Goal: Task Accomplishment & Management: Complete application form

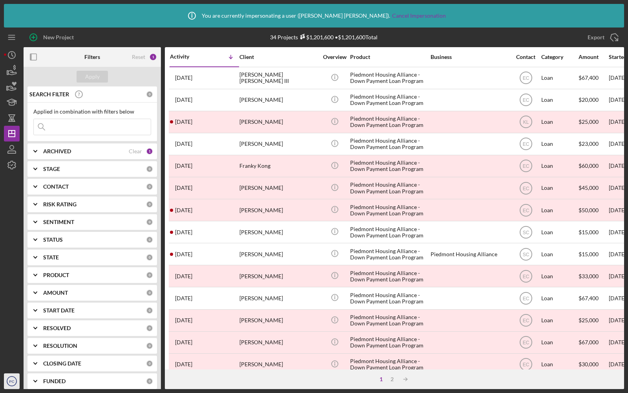
click at [9, 378] on icon "PC" at bounding box center [12, 381] width 16 height 20
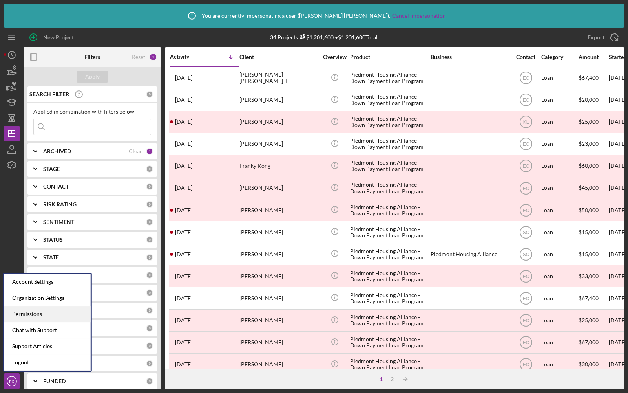
click at [26, 313] on div "Permissions" at bounding box center [47, 314] width 86 height 16
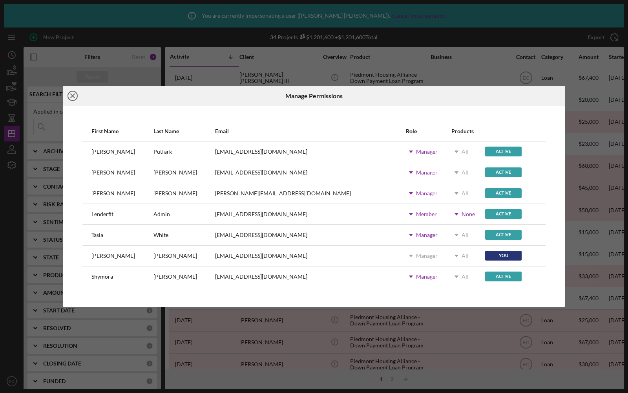
click at [75, 94] on icon "Icon/Close" at bounding box center [73, 96] width 20 height 20
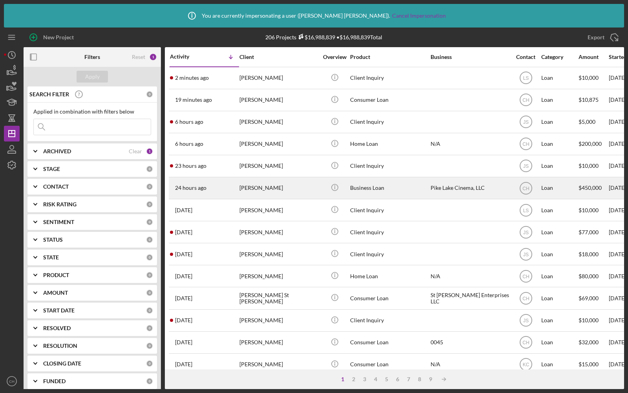
click at [221, 191] on div "24 hours ago [PERSON_NAME]" at bounding box center [204, 188] width 69 height 21
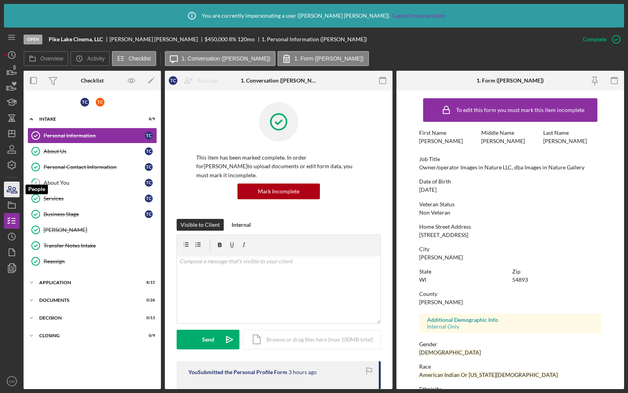
click at [11, 190] on icon "button" at bounding box center [9, 188] width 4 height 5
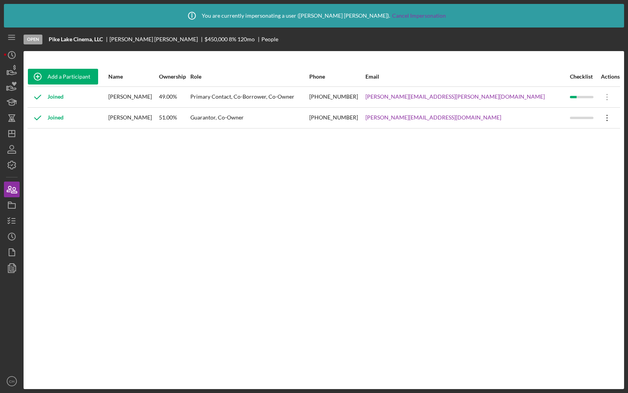
click at [600, 117] on icon "Icon/Overflow" at bounding box center [608, 118] width 20 height 20
click at [564, 134] on div "Icon/Edit Edit" at bounding box center [563, 138] width 86 height 16
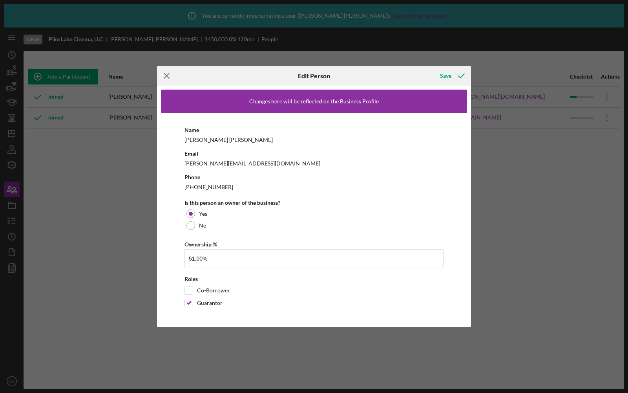
click at [170, 76] on icon "Icon/Menu Close" at bounding box center [167, 76] width 20 height 20
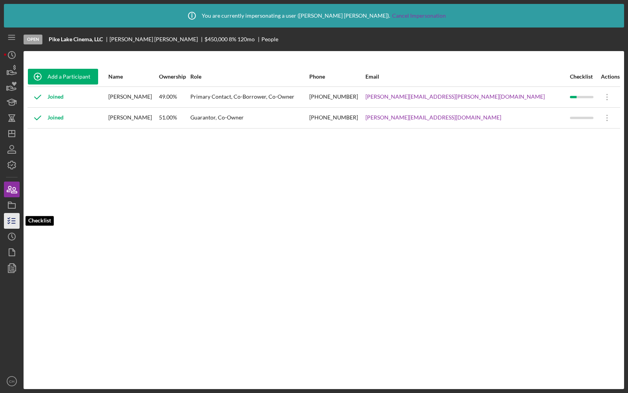
click at [13, 219] on icon "button" at bounding box center [12, 221] width 20 height 20
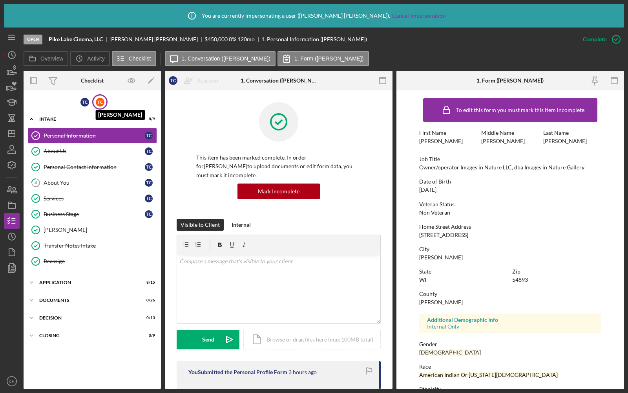
click at [100, 104] on div "T C" at bounding box center [100, 102] width 9 height 9
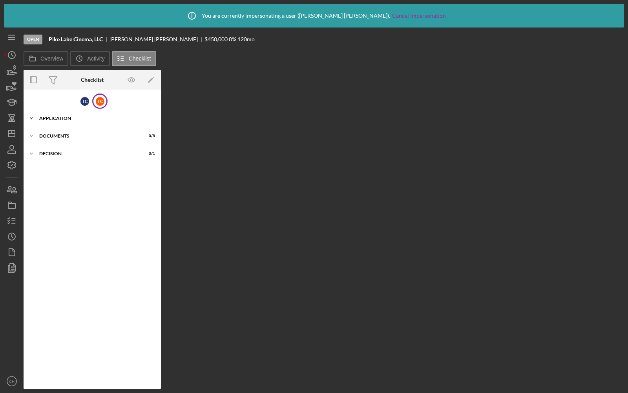
click at [71, 117] on div "Application" at bounding box center [95, 118] width 112 height 5
click at [71, 152] on div "Icon/Expander Documents 0 / 8" at bounding box center [92, 156] width 137 height 16
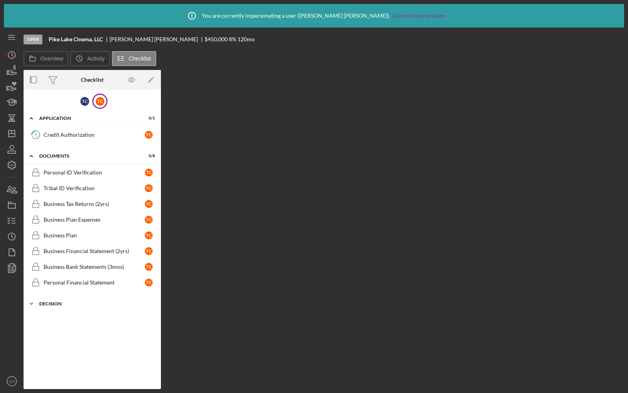
click at [59, 307] on div "Icon/Expander Decision 0 / 1" at bounding box center [92, 304] width 137 height 16
click at [148, 79] on icon "Icon/Edit" at bounding box center [152, 80] width 18 height 18
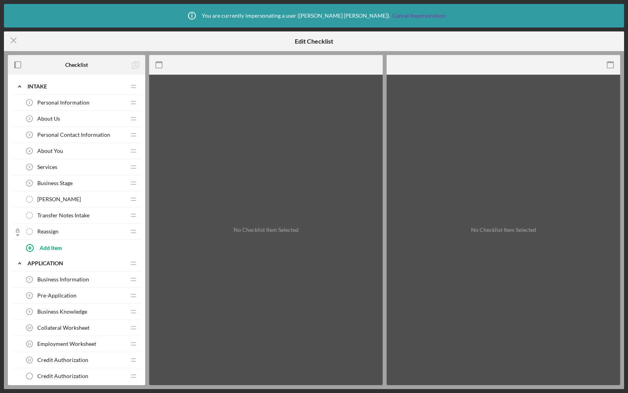
click at [83, 103] on span "Personal Information" at bounding box center [63, 102] width 52 height 6
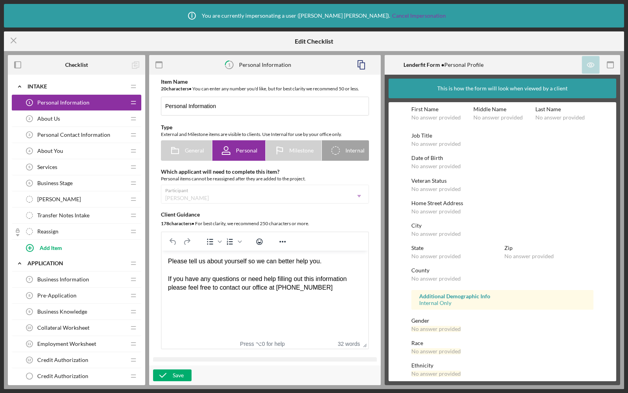
click at [60, 123] on div "About Us 2 About Us" at bounding box center [74, 119] width 104 height 16
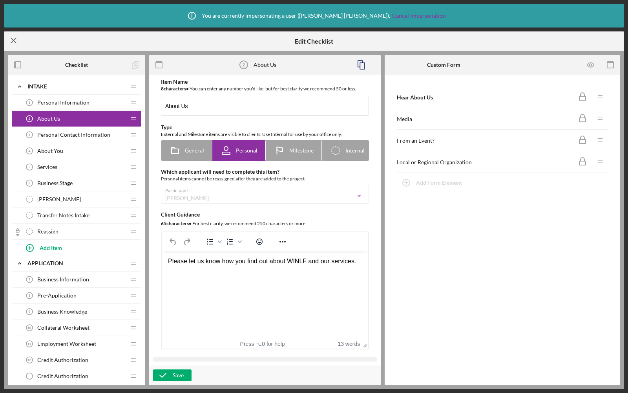
click at [18, 43] on icon "Icon/Menu Close" at bounding box center [14, 41] width 20 height 20
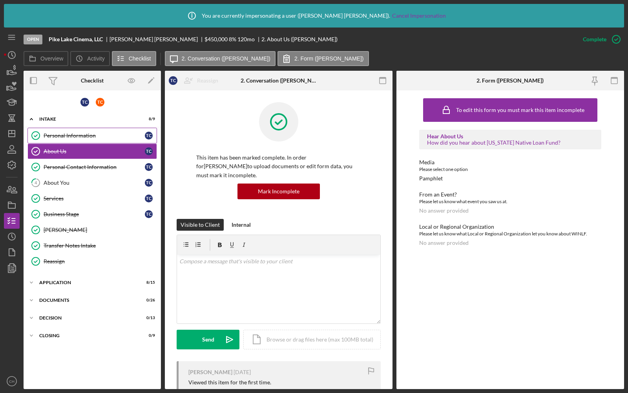
click at [72, 132] on div "Personal Information" at bounding box center [94, 135] width 101 height 6
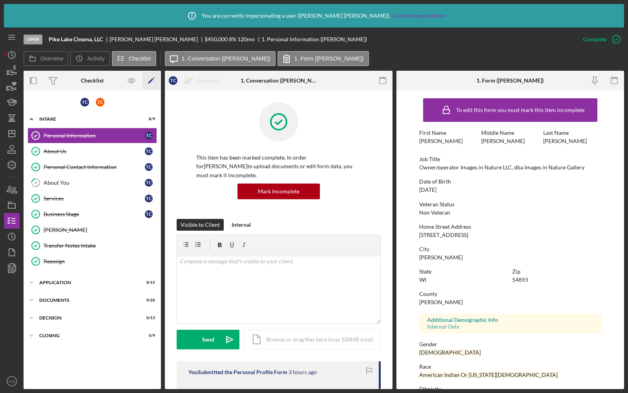
click at [153, 83] on icon "Icon/Edit" at bounding box center [152, 81] width 18 height 18
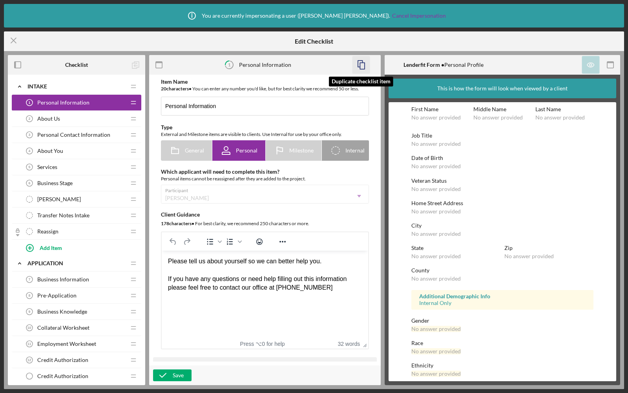
click at [365, 62] on icon "button" at bounding box center [362, 65] width 18 height 18
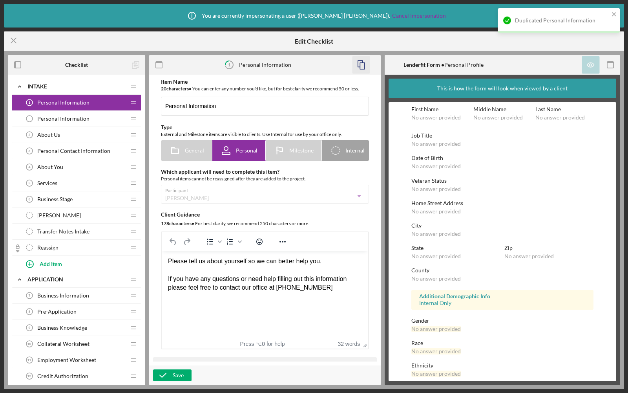
click at [69, 120] on span "Personal Information" at bounding box center [63, 118] width 52 height 6
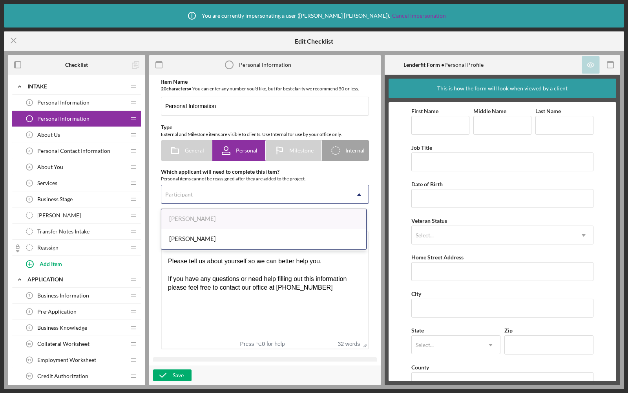
click at [228, 194] on div "Participant" at bounding box center [255, 194] width 188 height 18
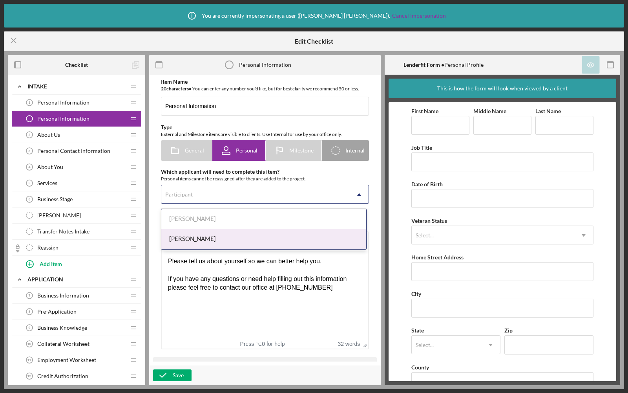
click at [197, 238] on div "[PERSON_NAME]" at bounding box center [263, 239] width 205 height 20
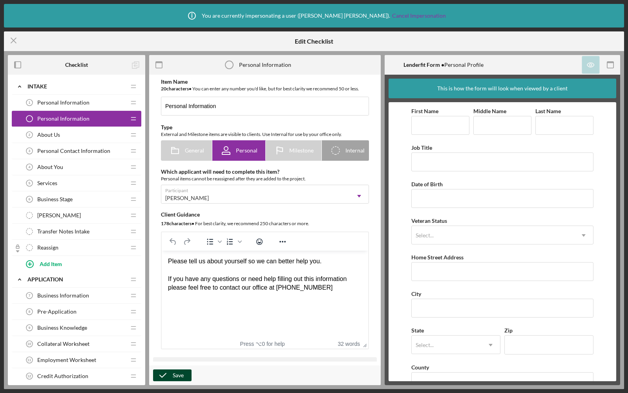
click at [167, 375] on icon "button" at bounding box center [163, 375] width 20 height 20
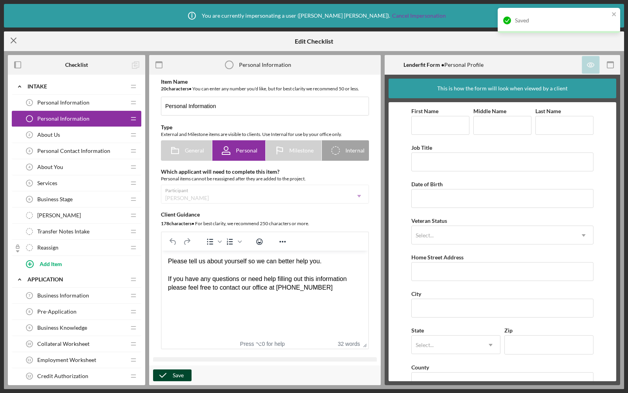
click at [15, 41] on icon "Icon/Menu Close" at bounding box center [14, 41] width 20 height 20
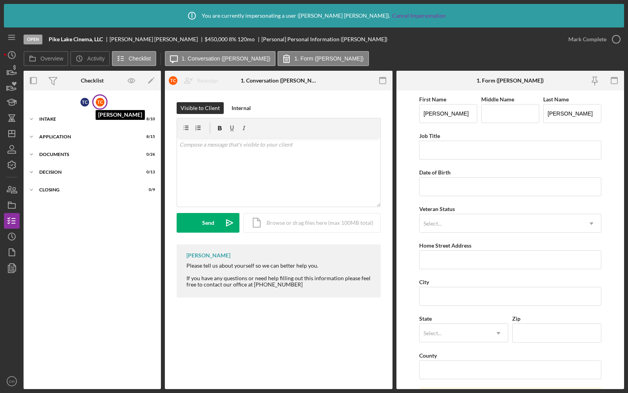
click at [102, 101] on div "T C" at bounding box center [100, 102] width 9 height 9
click at [75, 122] on div "Icon/Expander Intake 0 / 1" at bounding box center [92, 119] width 137 height 16
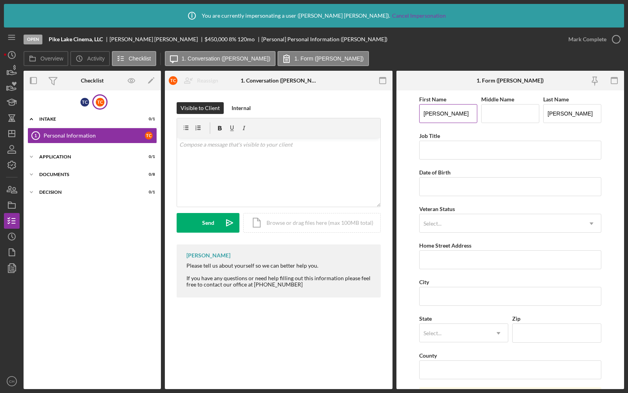
click at [446, 117] on input "[PERSON_NAME]" at bounding box center [448, 113] width 58 height 19
type input "[PERSON_NAME]"
click at [410, 147] on form "First Name [PERSON_NAME] Middle Name Last Name [PERSON_NAME] Job Title Date of …" at bounding box center [511, 239] width 228 height 298
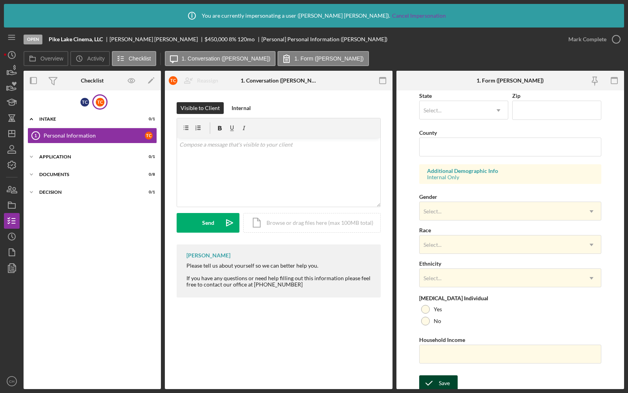
click at [441, 380] on div "Save" at bounding box center [444, 383] width 11 height 16
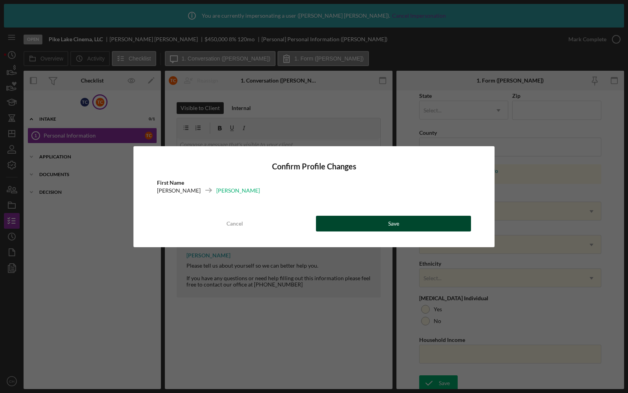
click at [387, 221] on button "Save" at bounding box center [393, 224] width 155 height 16
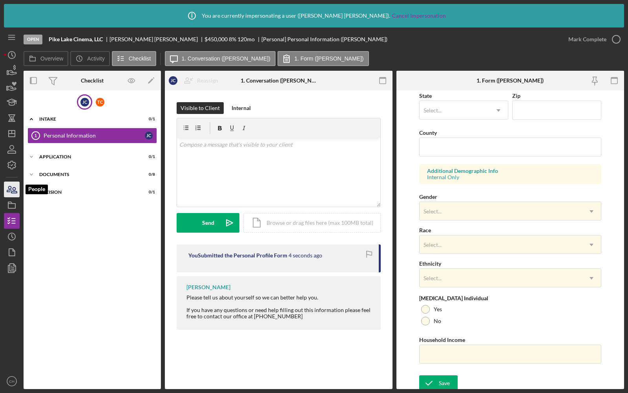
click at [12, 193] on icon "button" at bounding box center [12, 189] width 20 height 20
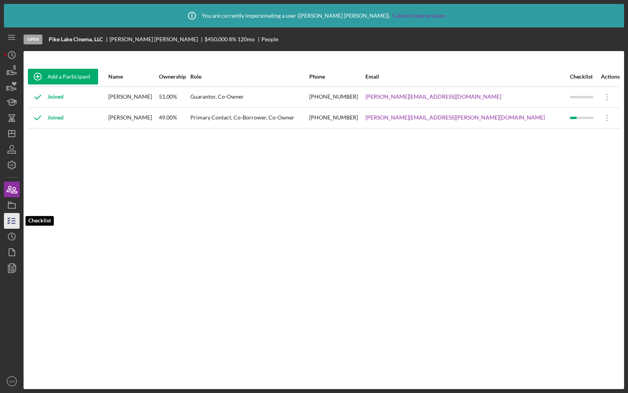
click at [15, 220] on icon "button" at bounding box center [12, 221] width 20 height 20
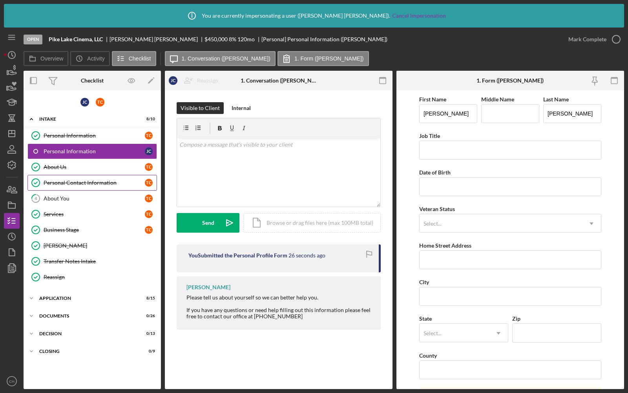
click at [78, 176] on link "Personal Contact Information Personal Contact Information T C" at bounding box center [92, 183] width 130 height 16
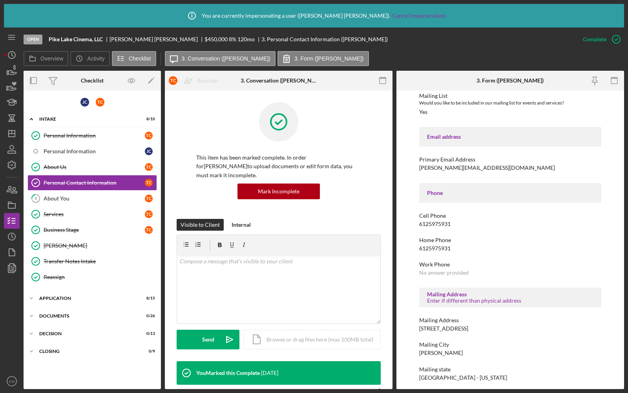
scroll to position [126, 0]
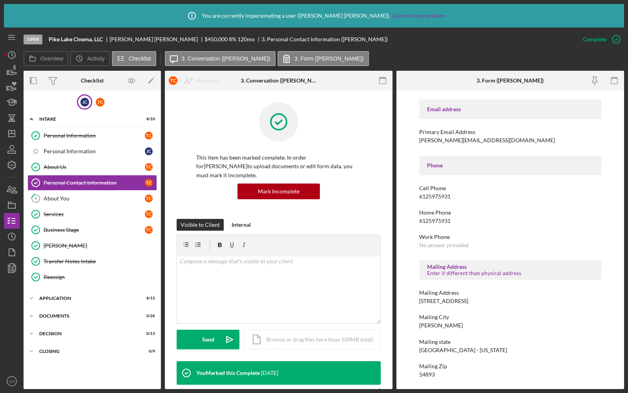
click at [91, 101] on div "[PERSON_NAME]" at bounding box center [84, 101] width 15 height 15
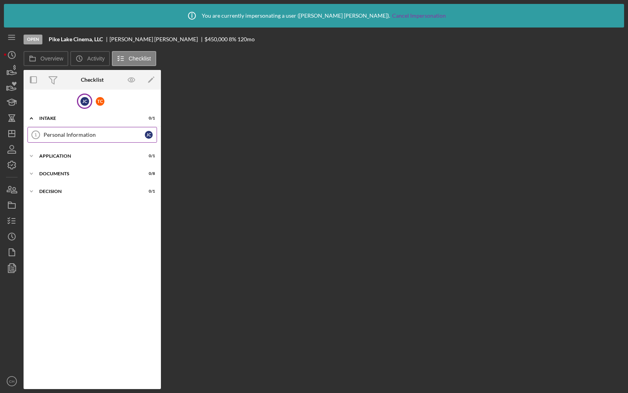
click at [78, 141] on link "Personal Information 1 Personal Information [PERSON_NAME]" at bounding box center [92, 135] width 130 height 16
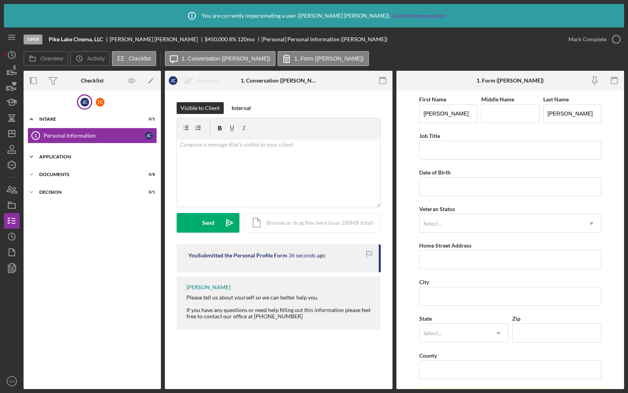
click at [73, 157] on div "Application" at bounding box center [95, 156] width 112 height 5
click at [74, 172] on div "Credit Authorization" at bounding box center [94, 173] width 101 height 6
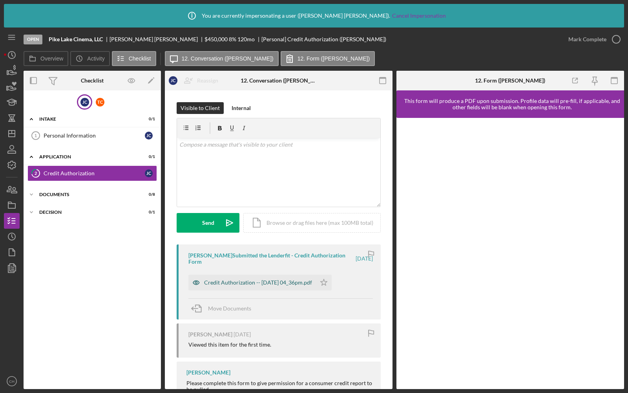
click at [224, 278] on div "Credit Authorization -- [DATE] 04_36pm.pdf" at bounding box center [252, 282] width 128 height 16
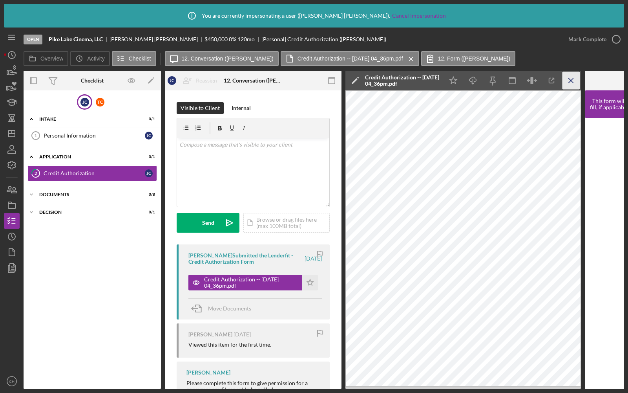
click at [575, 79] on icon "Icon/Menu Close" at bounding box center [572, 81] width 18 height 18
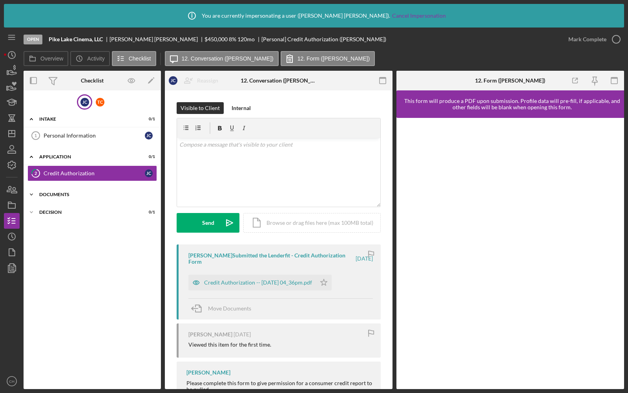
click at [73, 194] on div "Documents" at bounding box center [95, 194] width 112 height 5
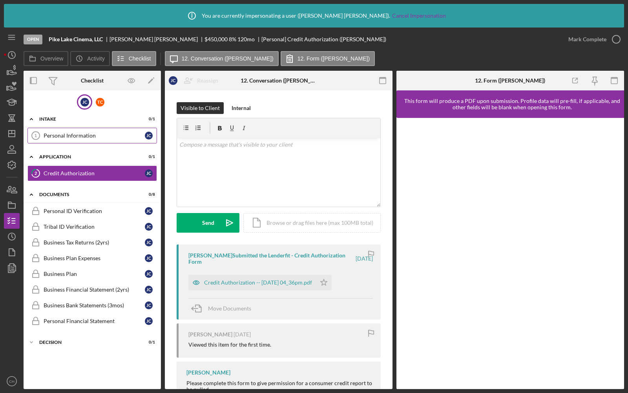
click at [67, 134] on div "Personal Information" at bounding box center [94, 135] width 101 height 6
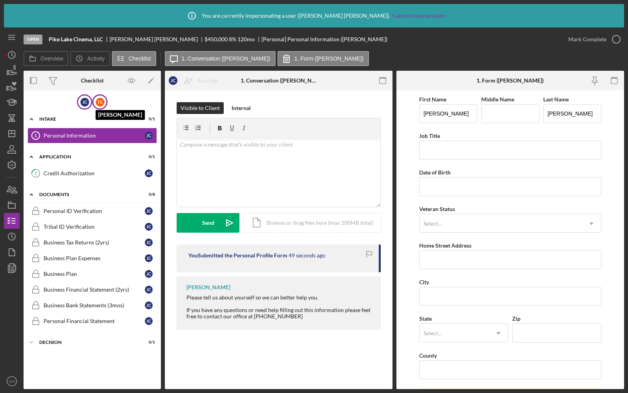
click at [100, 103] on div "T C" at bounding box center [100, 102] width 9 height 9
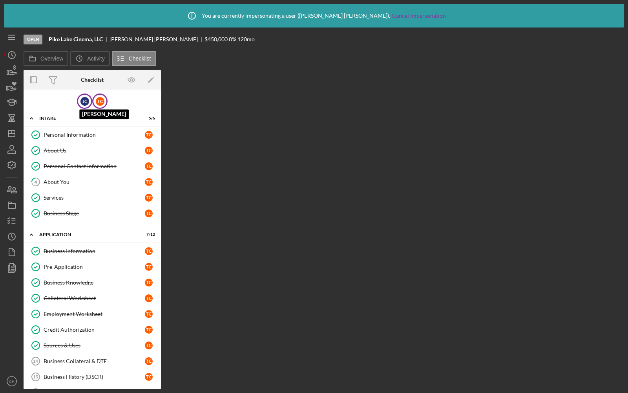
click at [82, 100] on div "[PERSON_NAME]" at bounding box center [85, 101] width 9 height 9
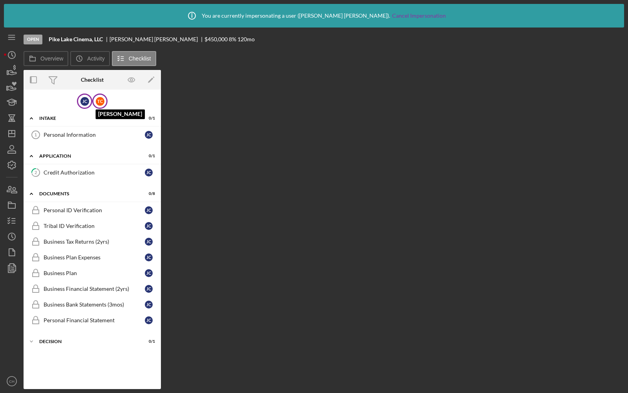
click at [97, 102] on div "T C" at bounding box center [100, 101] width 9 height 9
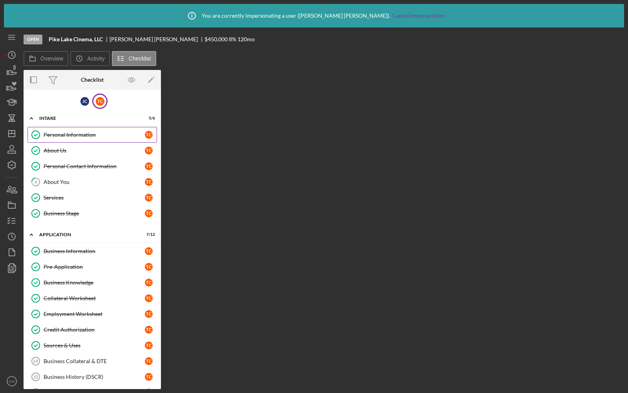
click at [81, 132] on div "Personal Information" at bounding box center [94, 135] width 101 height 6
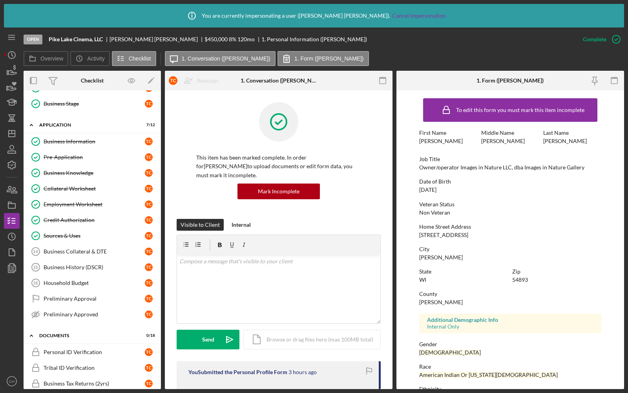
scroll to position [79, 0]
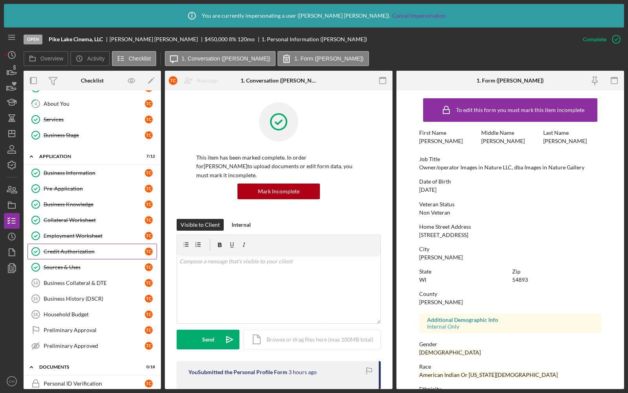
click at [82, 248] on div "Credit Authorization" at bounding box center [94, 251] width 101 height 6
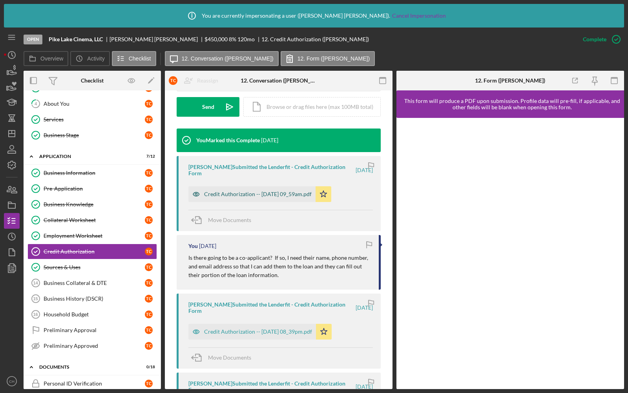
click at [272, 191] on div "Credit Authorization -- [DATE] 09_59am.pdf" at bounding box center [258, 194] width 108 height 6
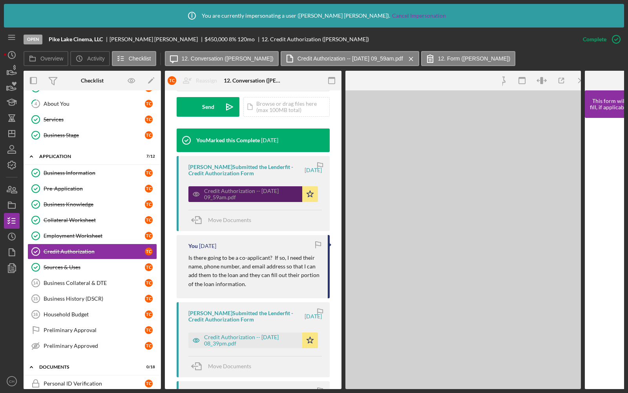
scroll to position [241, 0]
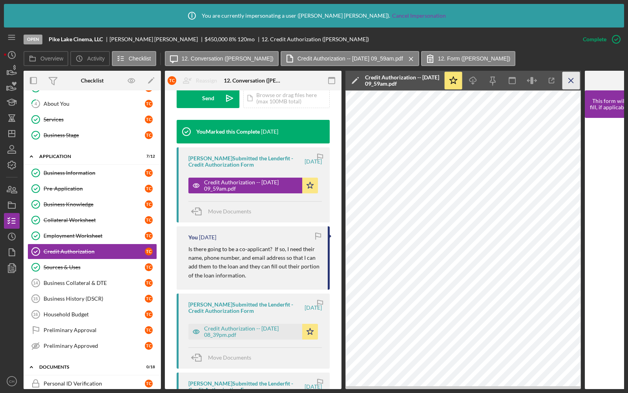
click at [567, 78] on icon "Icon/Menu Close" at bounding box center [572, 81] width 18 height 18
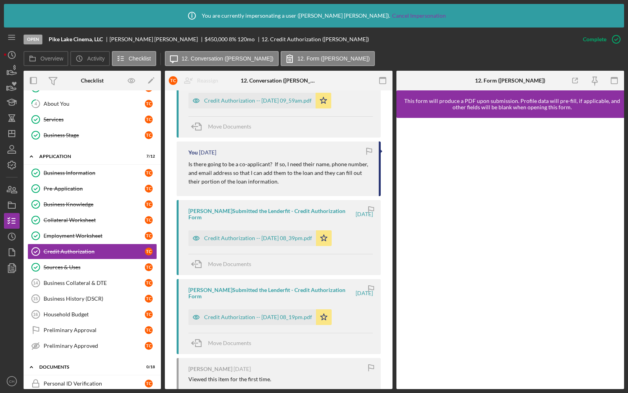
scroll to position [373, 0]
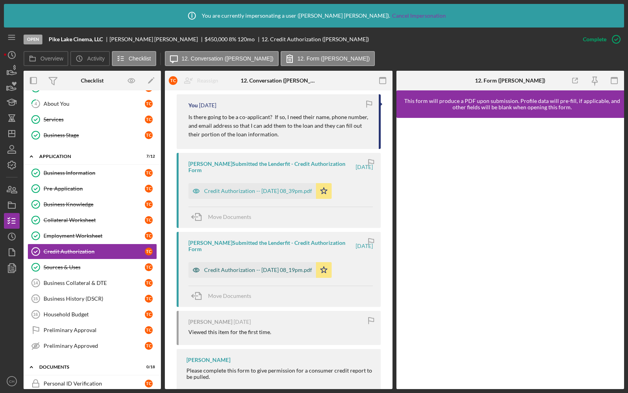
click at [261, 267] on div "Credit Authorization -- [DATE] 08_19pm.pdf" at bounding box center [258, 270] width 108 height 6
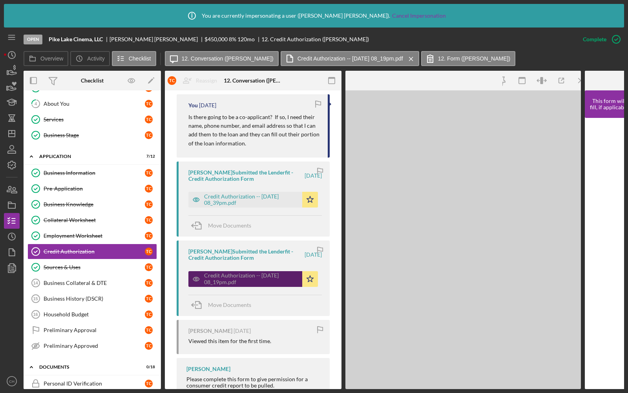
scroll to position [388, 0]
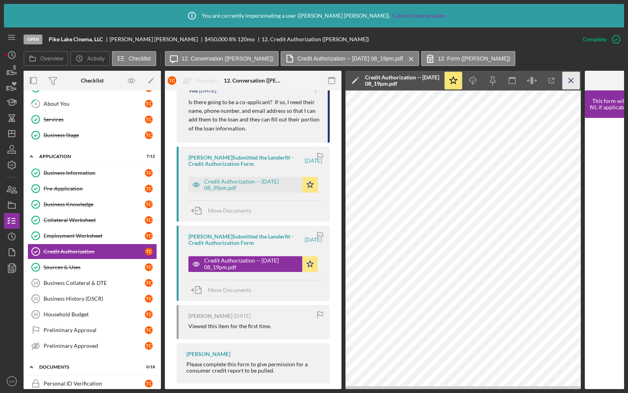
click at [568, 81] on icon "Icon/Menu Close" at bounding box center [572, 81] width 18 height 18
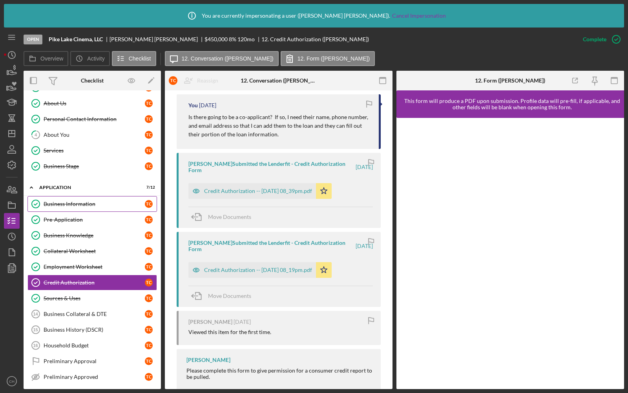
scroll to position [0, 0]
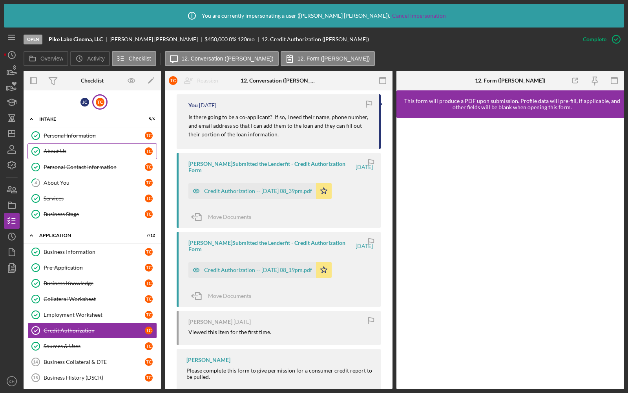
click at [79, 148] on div "About Us" at bounding box center [94, 151] width 101 height 6
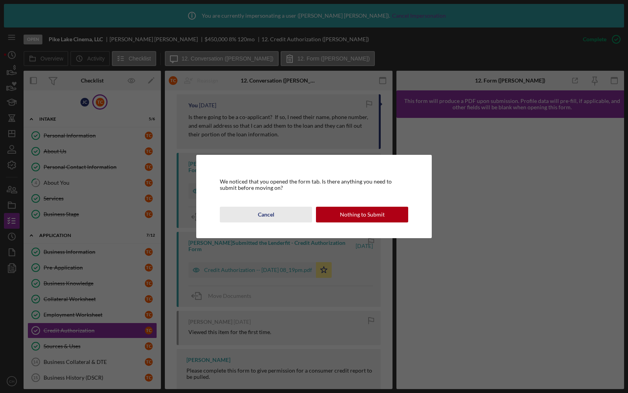
click at [288, 215] on button "Cancel" at bounding box center [266, 215] width 92 height 16
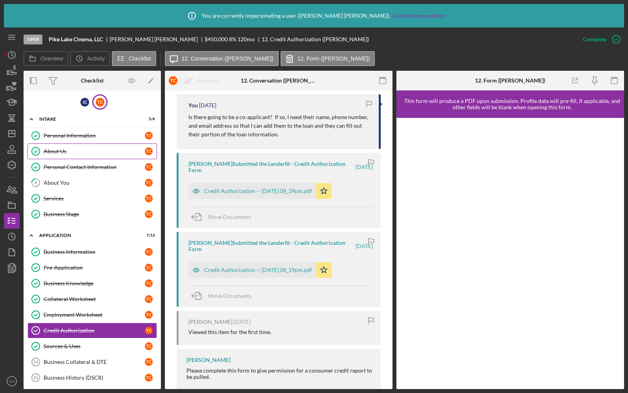
click at [131, 146] on link "About Us About Us T C" at bounding box center [92, 151] width 130 height 16
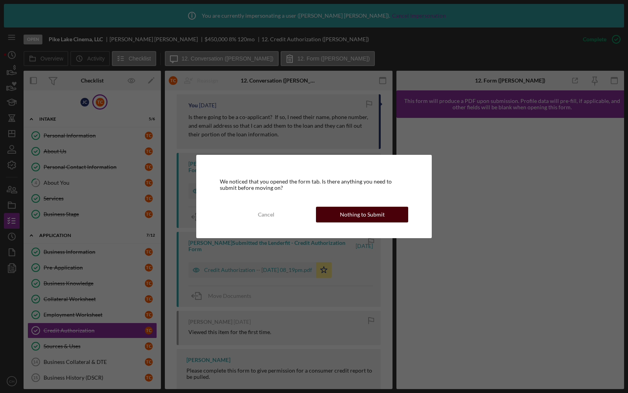
click at [386, 219] on button "Nothing to Submit" at bounding box center [362, 215] width 92 height 16
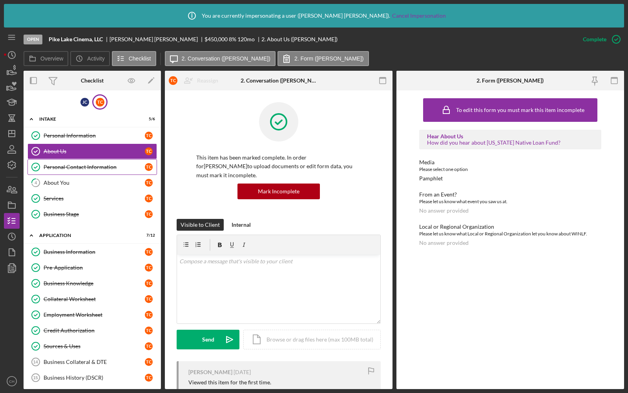
click at [115, 168] on div "Personal Contact Information" at bounding box center [94, 167] width 101 height 6
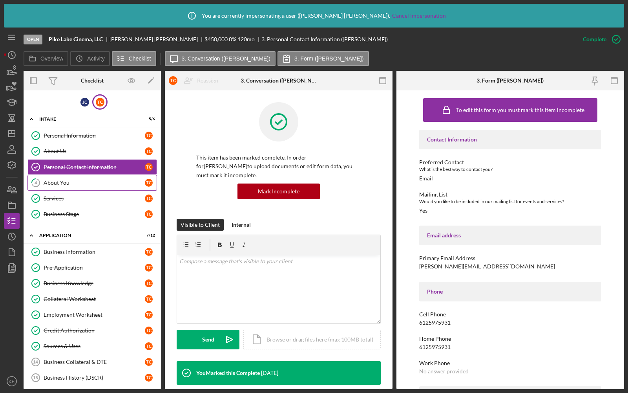
click at [83, 182] on div "About You" at bounding box center [94, 182] width 101 height 6
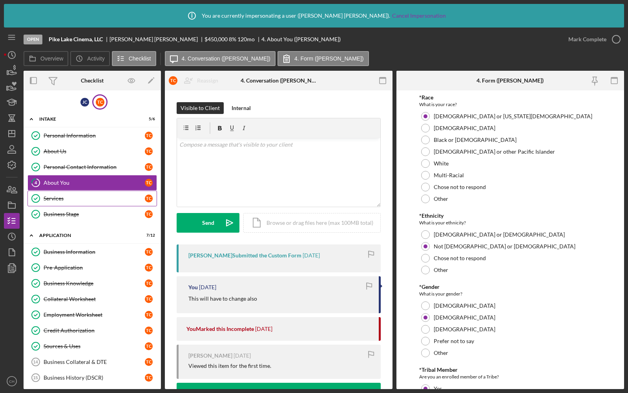
click at [97, 198] on div "Services" at bounding box center [94, 198] width 101 height 6
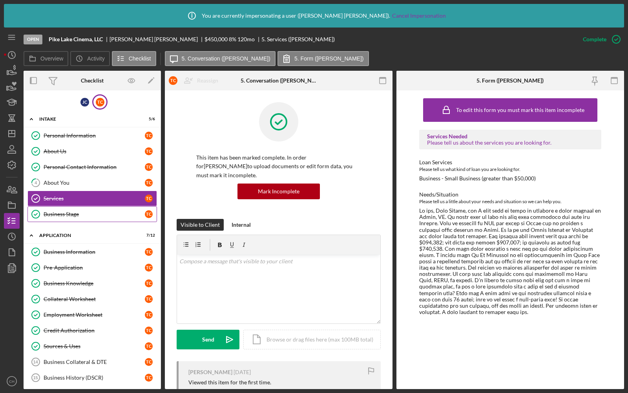
click at [92, 217] on link "Business Stage Business Stage T C" at bounding box center [92, 214] width 130 height 16
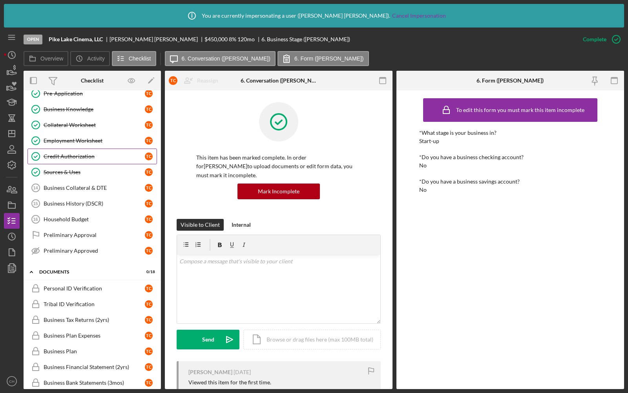
scroll to position [127, 0]
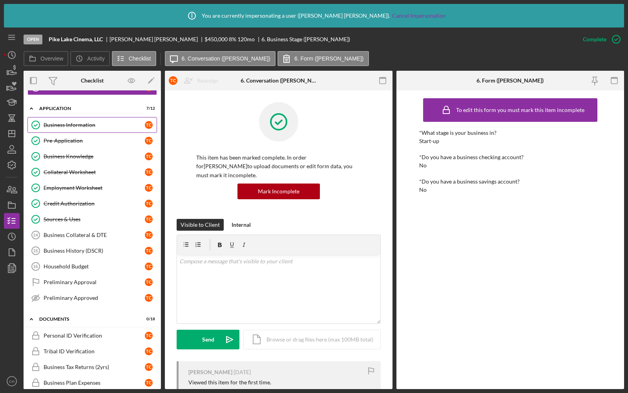
click at [95, 122] on div "Business Information" at bounding box center [94, 125] width 101 height 6
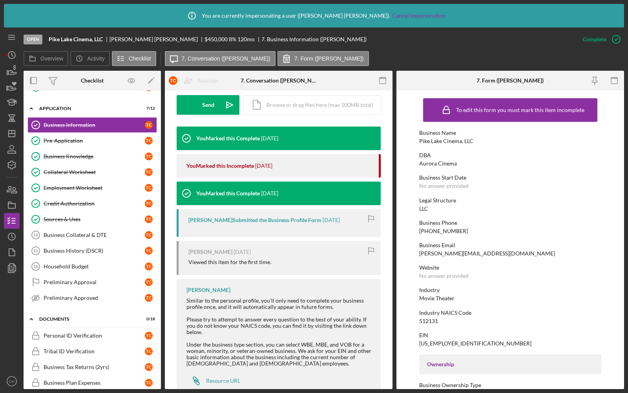
scroll to position [248, 0]
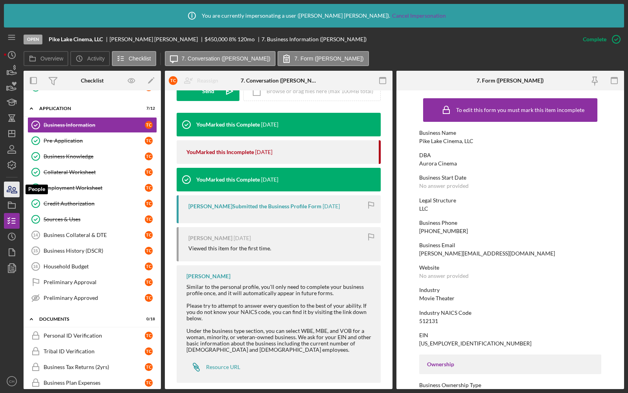
click at [17, 193] on icon "button" at bounding box center [12, 189] width 20 height 20
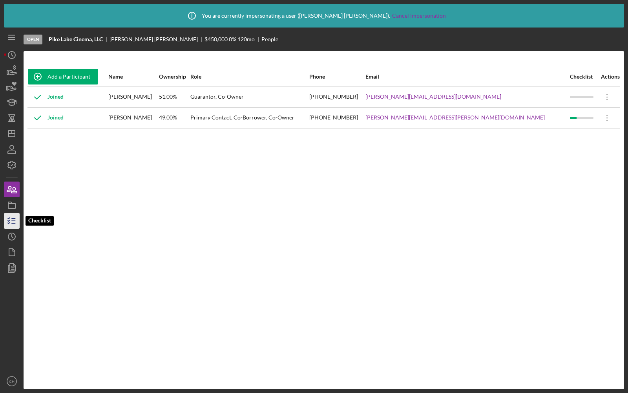
click at [12, 221] on line "button" at bounding box center [14, 221] width 4 height 0
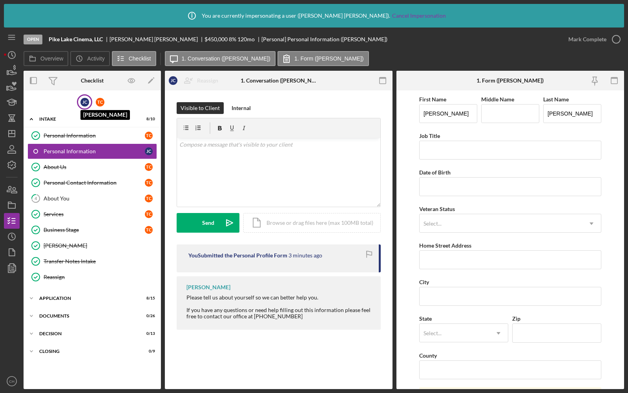
click at [86, 104] on div "[PERSON_NAME]" at bounding box center [85, 102] width 9 height 9
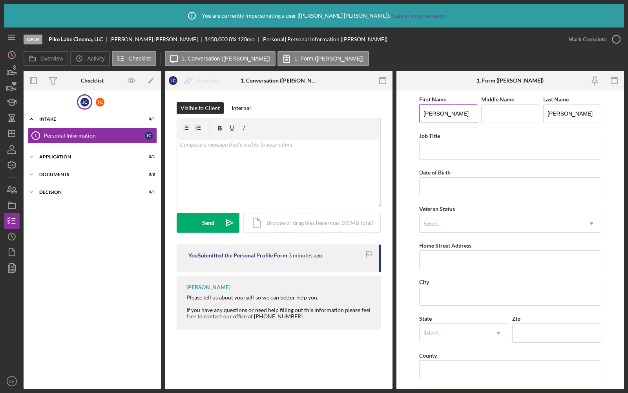
click at [450, 112] on input "[PERSON_NAME]" at bounding box center [448, 113] width 58 height 19
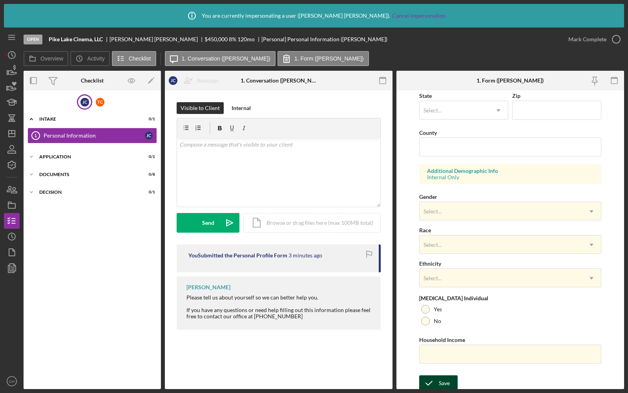
type input "[PERSON_NAME]"
click at [441, 378] on div "Save" at bounding box center [444, 383] width 11 height 16
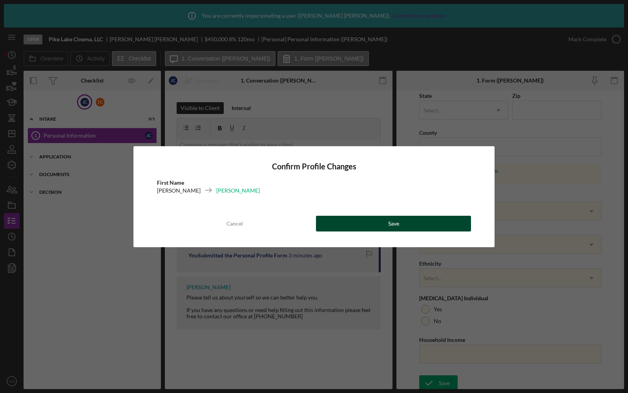
click at [374, 227] on button "Save" at bounding box center [393, 224] width 155 height 16
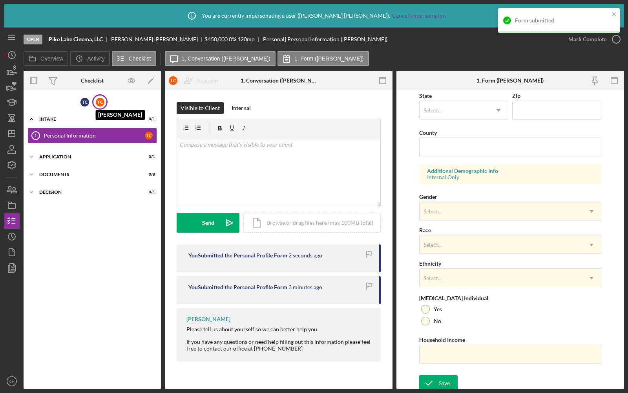
click at [99, 101] on div "T C" at bounding box center [100, 102] width 9 height 9
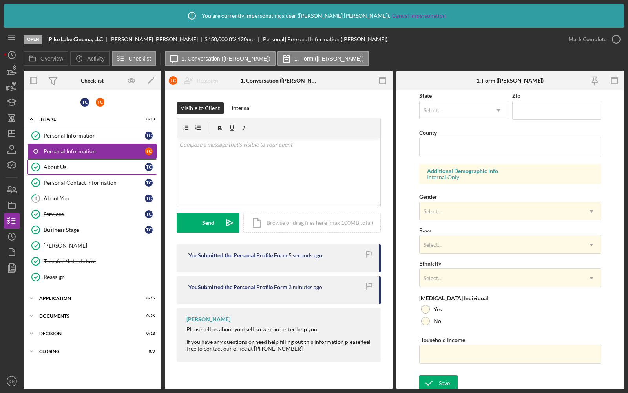
click at [74, 168] on div "About Us" at bounding box center [94, 167] width 101 height 6
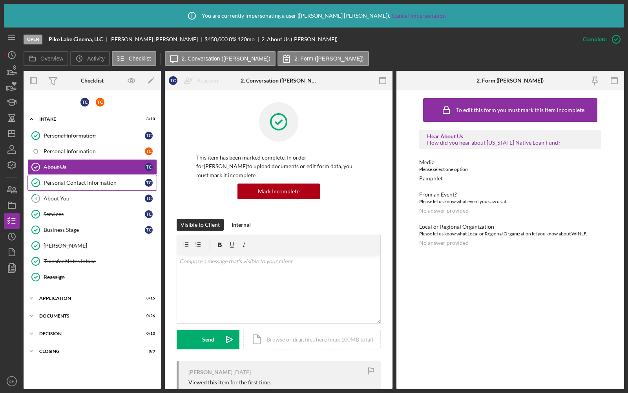
click at [81, 182] on div "Personal Contact Information" at bounding box center [94, 182] width 101 height 6
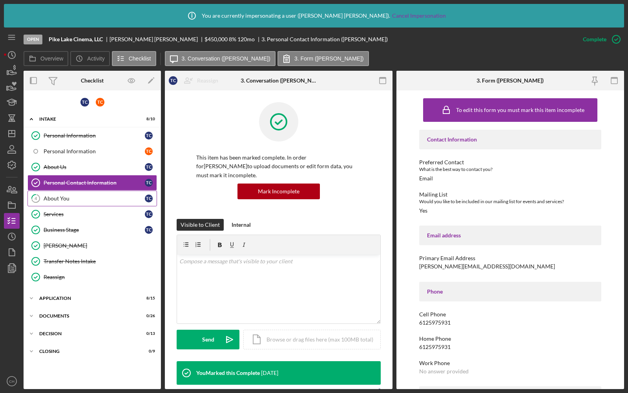
click at [83, 196] on div "About You" at bounding box center [94, 198] width 101 height 6
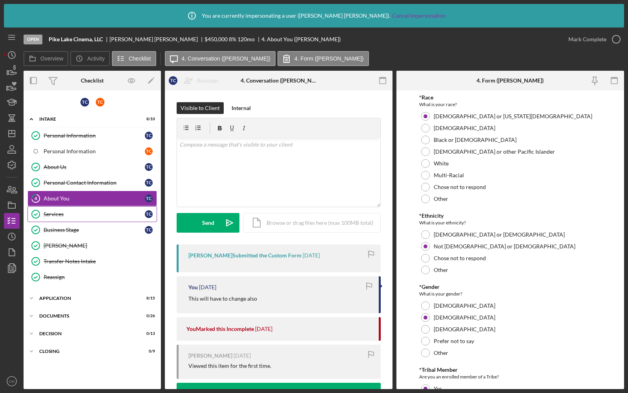
click at [88, 207] on link "Services Services T C" at bounding box center [92, 214] width 130 height 16
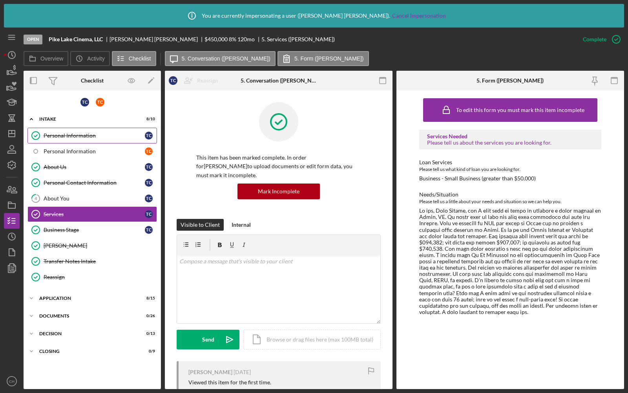
click at [81, 133] on div "Personal Information" at bounding box center [94, 135] width 101 height 6
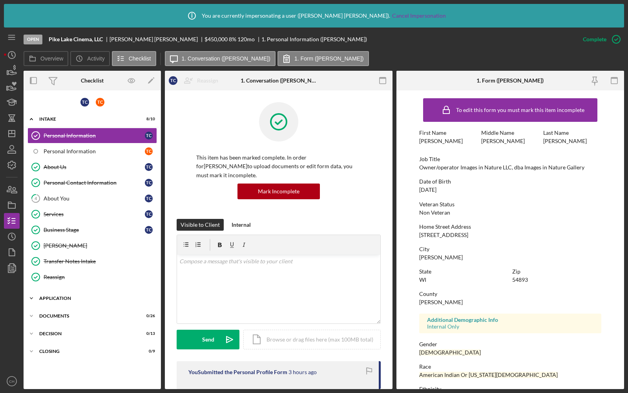
click at [66, 296] on div "Application" at bounding box center [95, 298] width 112 height 5
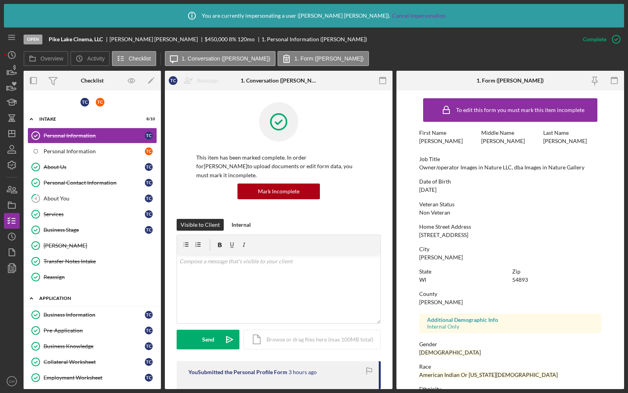
scroll to position [104, 0]
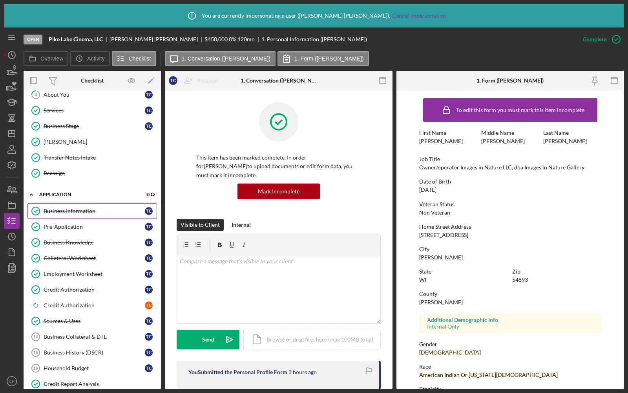
click at [93, 210] on link "Business Information Business Information T C" at bounding box center [92, 211] width 130 height 16
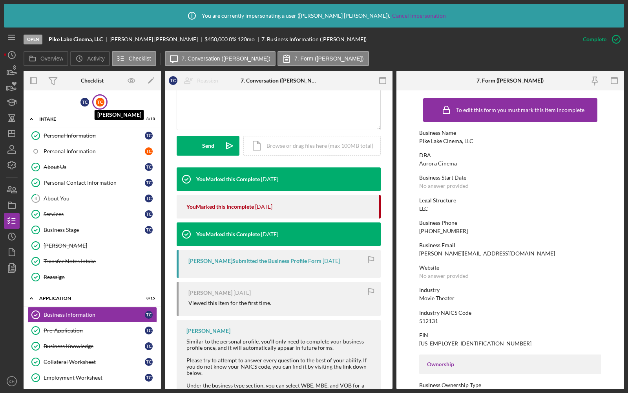
click at [99, 101] on div "T C" at bounding box center [100, 102] width 9 height 9
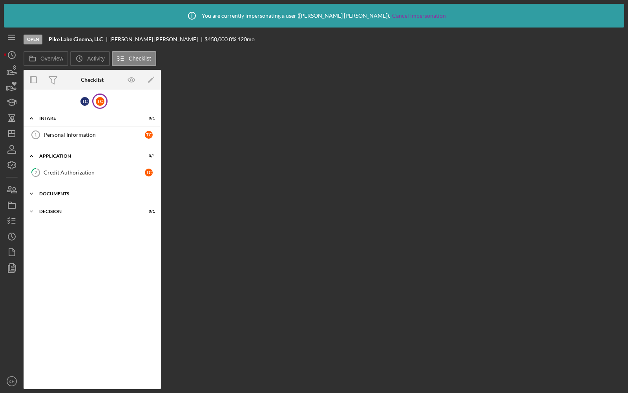
click at [53, 188] on div "Icon/Expander Documents 0 / 8" at bounding box center [92, 194] width 137 height 16
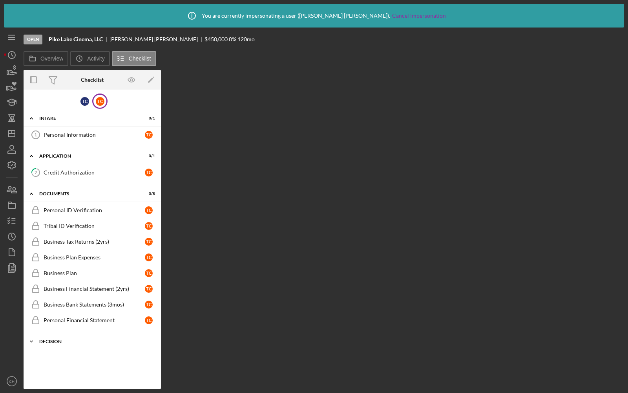
click at [56, 334] on div "Icon/Expander Decision 0 / 1" at bounding box center [92, 341] width 137 height 16
click at [84, 100] on div "T C" at bounding box center [85, 101] width 9 height 9
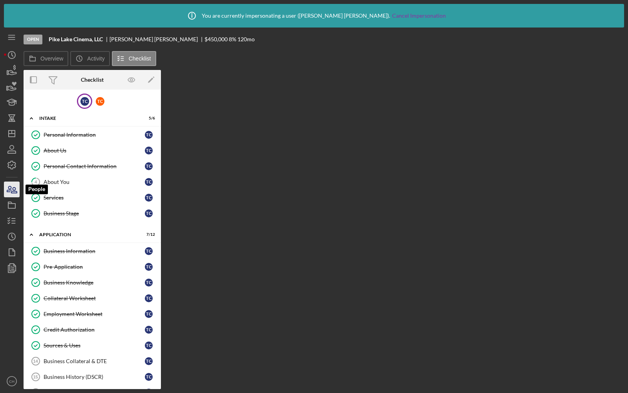
click at [9, 191] on icon "button" at bounding box center [9, 188] width 4 height 5
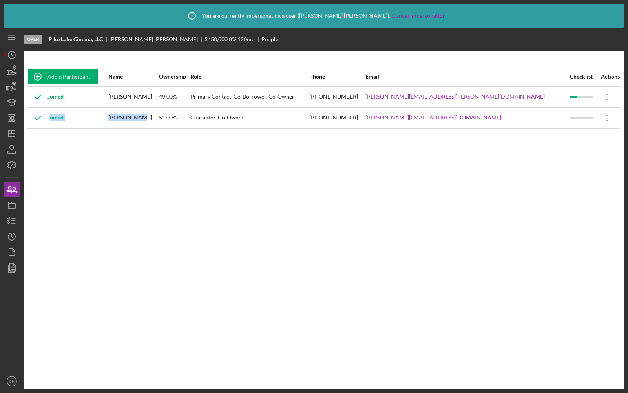
drag, startPoint x: 137, startPoint y: 117, endPoint x: 171, endPoint y: 116, distance: 33.8
click at [171, 116] on tr "Joined [PERSON_NAME] 51.00% Guarantor, Co-Owner [PHONE_NUMBER] [PERSON_NAME][EM…" at bounding box center [323, 117] width 593 height 21
click at [158, 116] on div "[PERSON_NAME]" at bounding box center [132, 118] width 49 height 20
drag, startPoint x: 139, startPoint y: 117, endPoint x: 170, endPoint y: 118, distance: 31.4
click at [170, 118] on tr "Joined [PERSON_NAME] 51.00% Guarantor, Co-Owner [PHONE_NUMBER] [PERSON_NAME][EM…" at bounding box center [323, 117] width 593 height 21
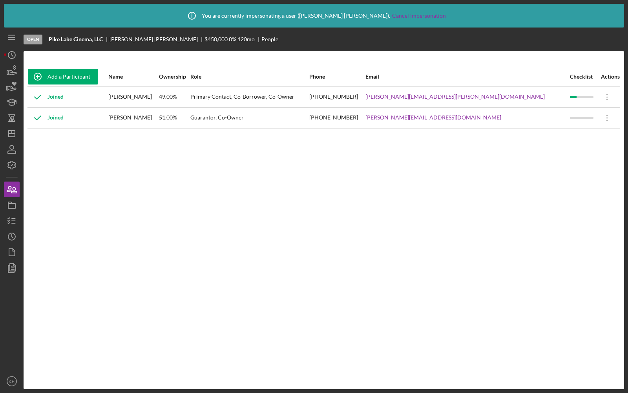
click at [158, 95] on div "[PERSON_NAME]" at bounding box center [132, 97] width 49 height 20
drag, startPoint x: 171, startPoint y: 96, endPoint x: 140, endPoint y: 96, distance: 31.0
click at [140, 96] on div "[PERSON_NAME]" at bounding box center [132, 97] width 49 height 20
click at [9, 218] on polyline "button" at bounding box center [9, 218] width 2 height 1
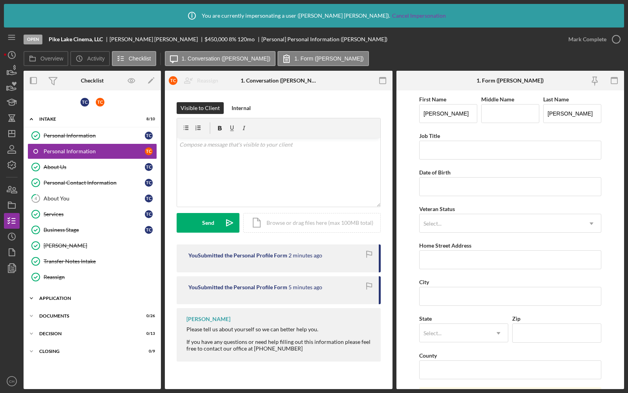
click at [68, 296] on div "Application" at bounding box center [95, 298] width 112 height 5
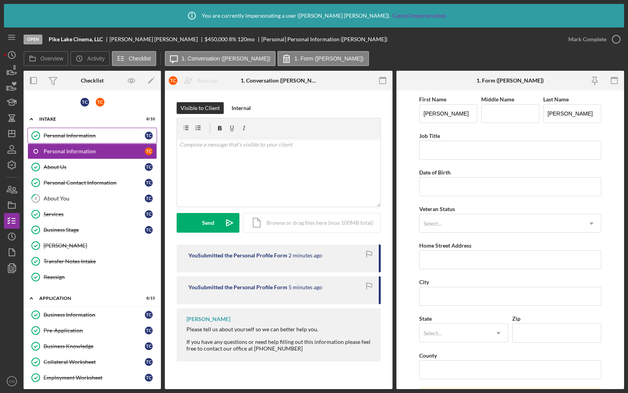
click at [107, 137] on div "Personal Information" at bounding box center [94, 135] width 101 height 6
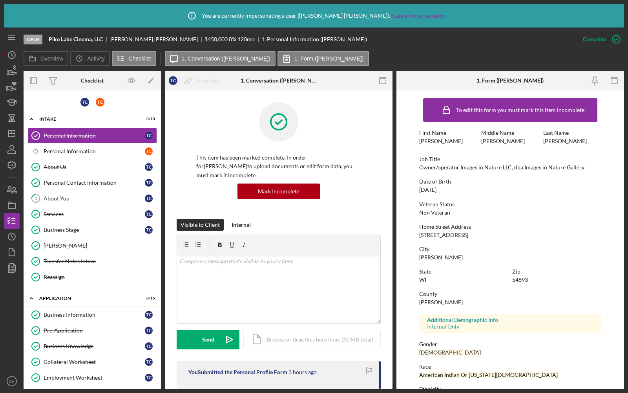
scroll to position [68, 0]
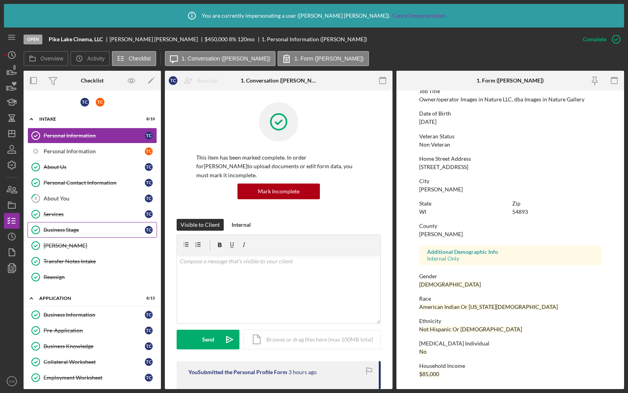
click at [62, 222] on link "Business Stage Business Stage T C" at bounding box center [92, 230] width 130 height 16
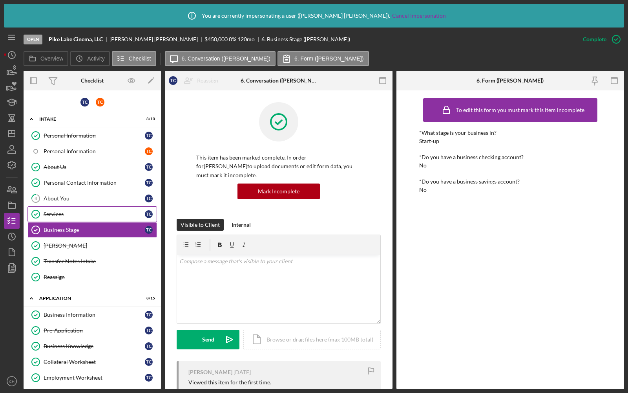
click at [70, 211] on div "Services" at bounding box center [94, 214] width 101 height 6
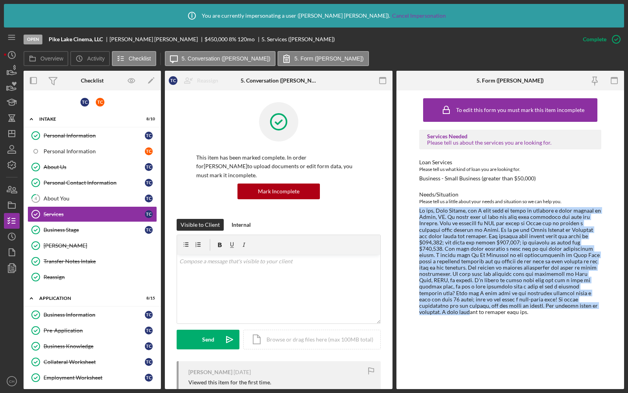
drag, startPoint x: 419, startPoint y: 210, endPoint x: 489, endPoint y: 304, distance: 117.1
click at [489, 304] on div "To edit this form you must mark this item incomplete Services Needed Please tel…" at bounding box center [511, 239] width 228 height 298
click at [487, 240] on div at bounding box center [510, 261] width 182 height 108
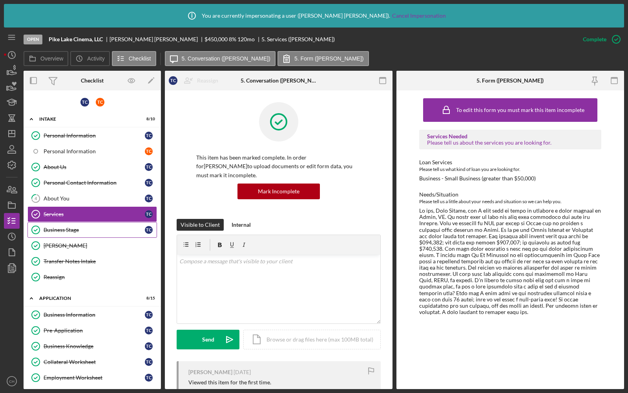
click at [65, 227] on div "Business Stage" at bounding box center [94, 230] width 101 height 6
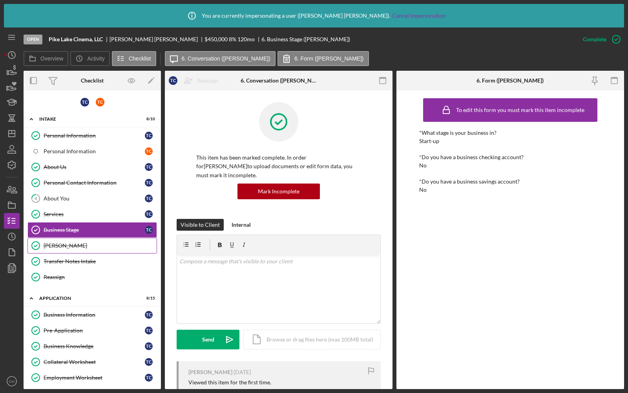
click at [67, 246] on link "[PERSON_NAME]" at bounding box center [92, 246] width 130 height 16
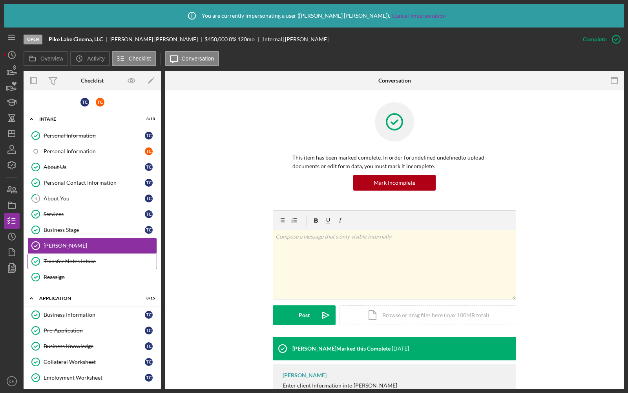
click at [71, 258] on div "Transfer Notes Intake" at bounding box center [100, 261] width 113 height 6
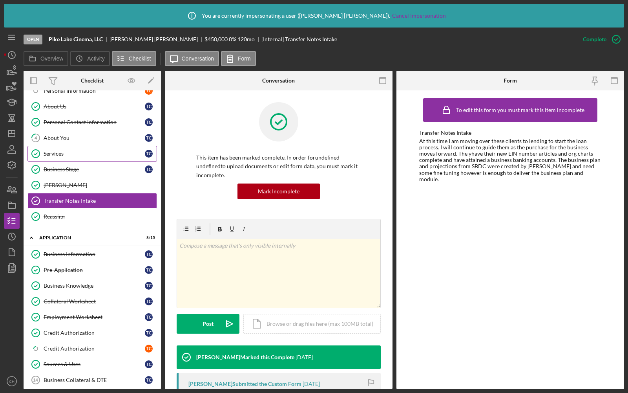
scroll to position [61, 0]
click at [90, 213] on div "Reassign" at bounding box center [100, 216] width 113 height 6
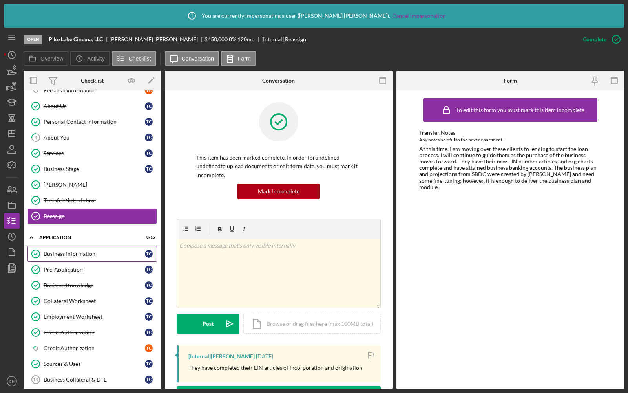
click at [84, 251] on div "Business Information" at bounding box center [94, 254] width 101 height 6
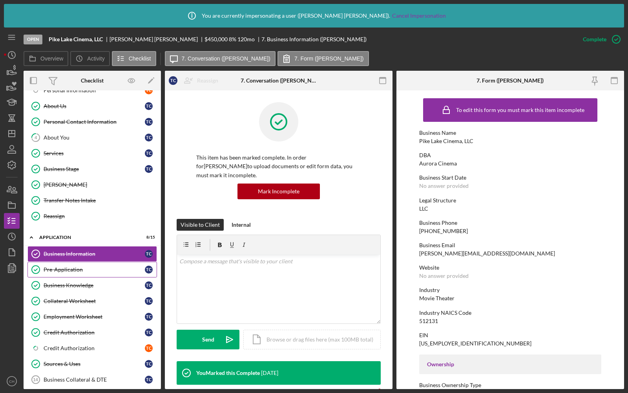
click at [82, 266] on div "Pre-Application" at bounding box center [94, 269] width 101 height 6
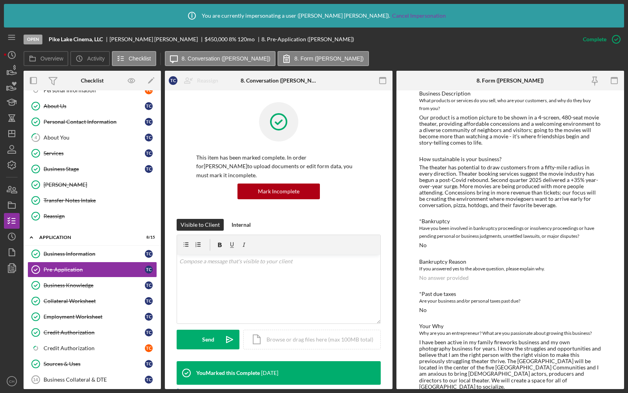
scroll to position [672, 0]
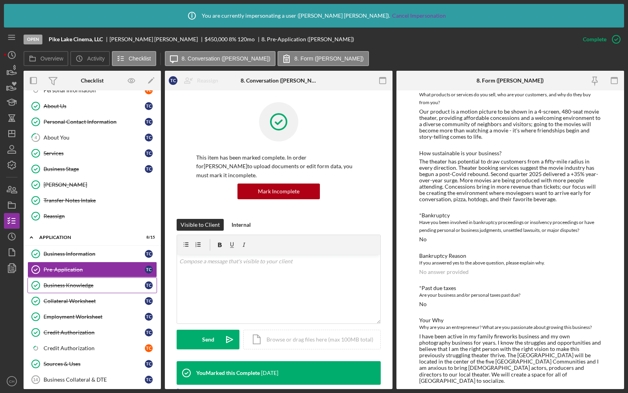
click at [68, 282] on div "Business Knowledge" at bounding box center [94, 285] width 101 height 6
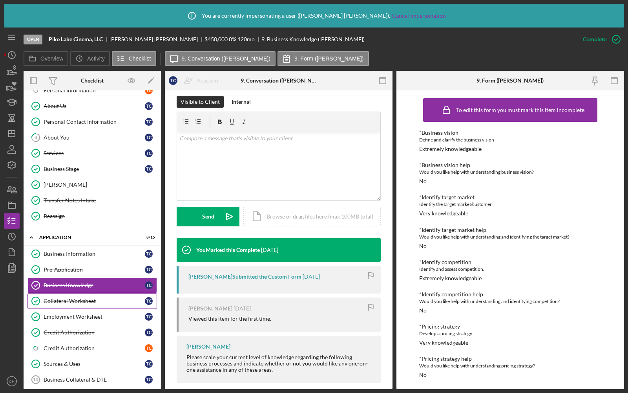
click at [48, 299] on link "Collateral Worksheet Collateral Worksheet T C" at bounding box center [92, 301] width 130 height 16
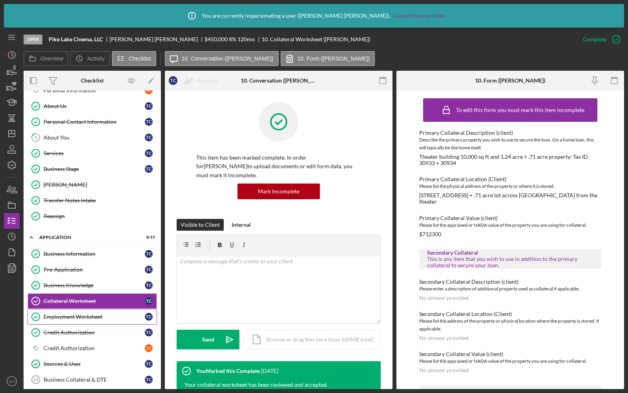
click at [61, 313] on div "Employment Worksheet" at bounding box center [94, 316] width 101 height 6
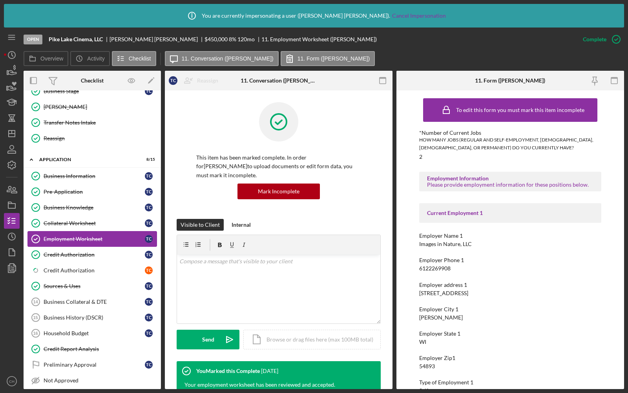
scroll to position [205, 0]
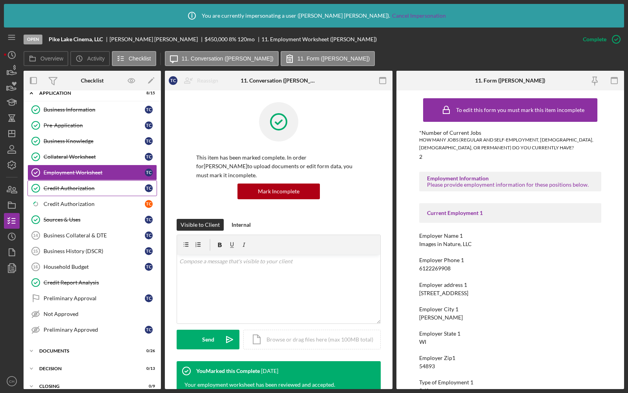
click at [80, 185] on div "Credit Authorization" at bounding box center [94, 188] width 101 height 6
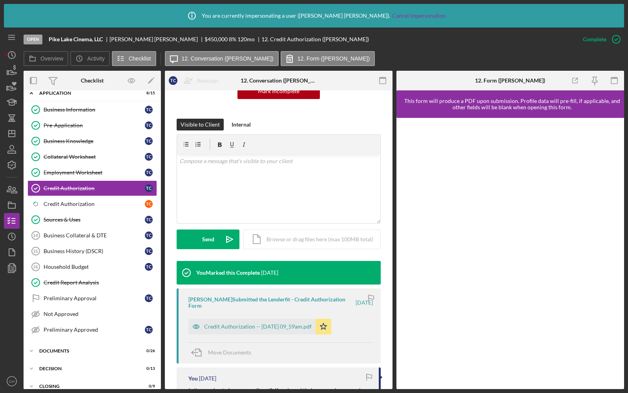
scroll to position [221, 0]
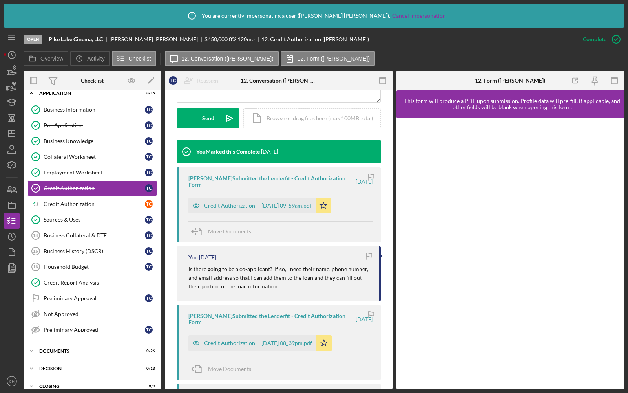
click at [60, 350] on div "T C T C Icon/Expander Intake 8 / 10 Personal Information Personal Information T…" at bounding box center [92, 141] width 137 height 505
click at [60, 348] on div "Documents" at bounding box center [95, 350] width 112 height 5
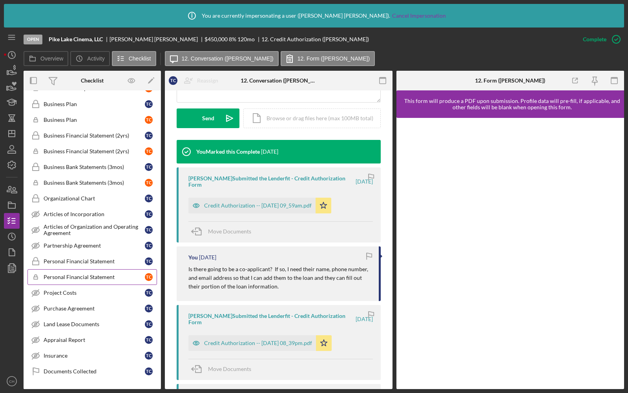
scroll to position [608, 0]
